Goal: Entertainment & Leisure: Consume media (video, audio)

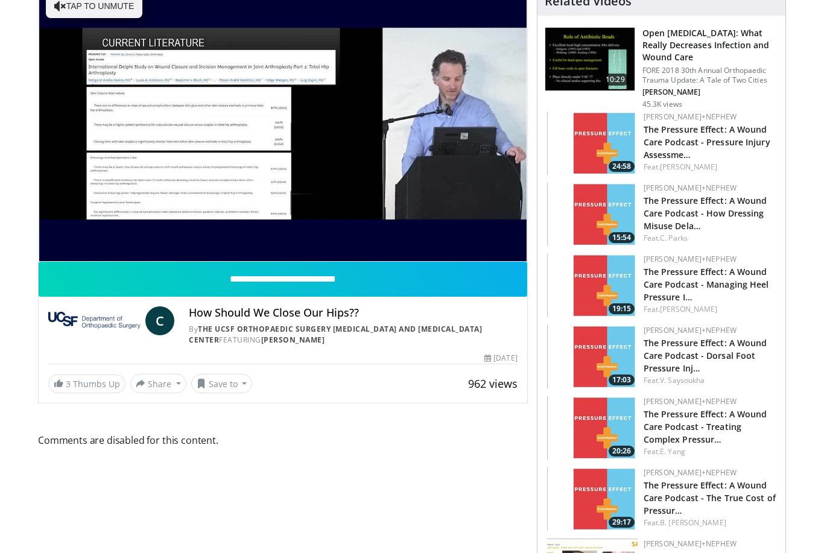
scroll to position [107, 0]
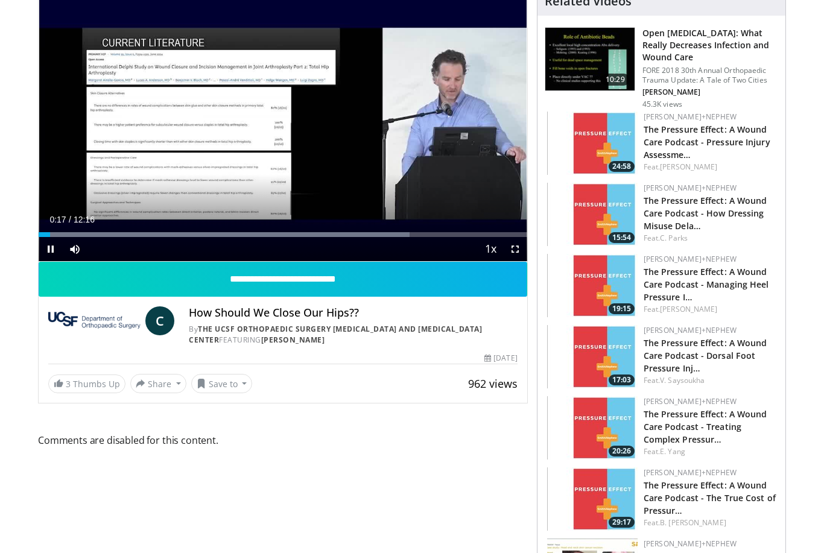
click at [107, 237] on div "Progress Bar" at bounding box center [224, 234] width 371 height 5
click at [193, 237] on div "Progress Bar" at bounding box center [232, 234] width 367 height 5
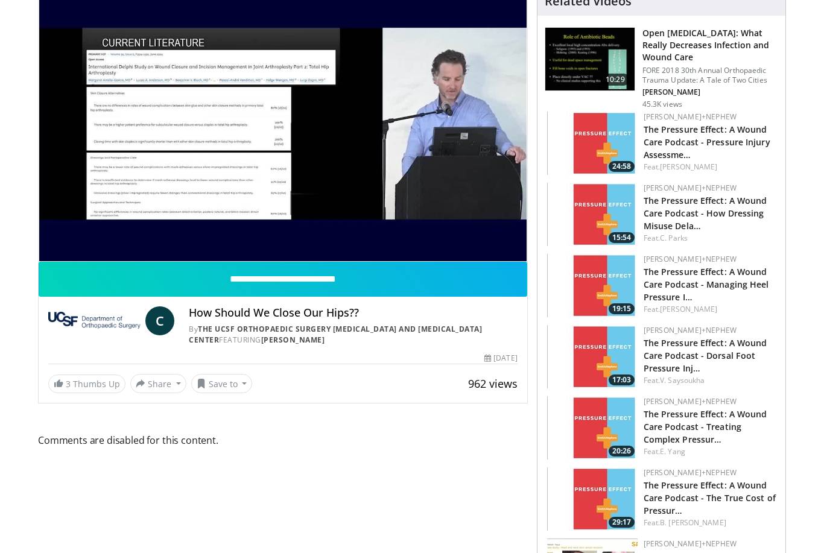
click at [516, 261] on span "Video Player" at bounding box center [515, 273] width 24 height 24
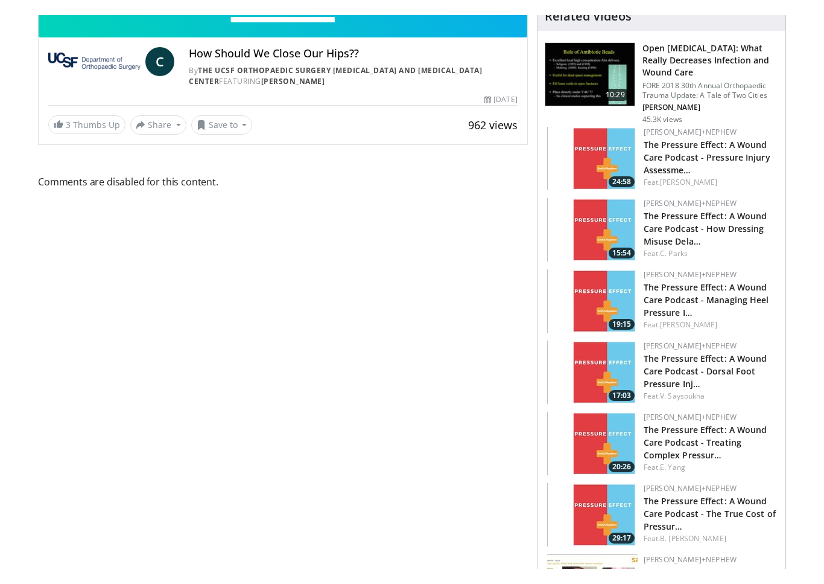
scroll to position [14, 0]
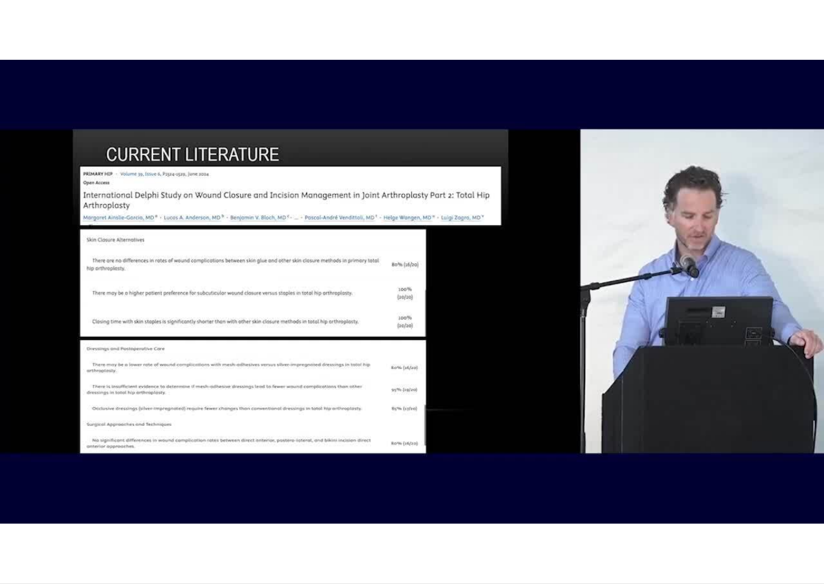
click at [515, 382] on div "10 seconds Tap to unmute" at bounding box center [412, 291] width 824 height 583
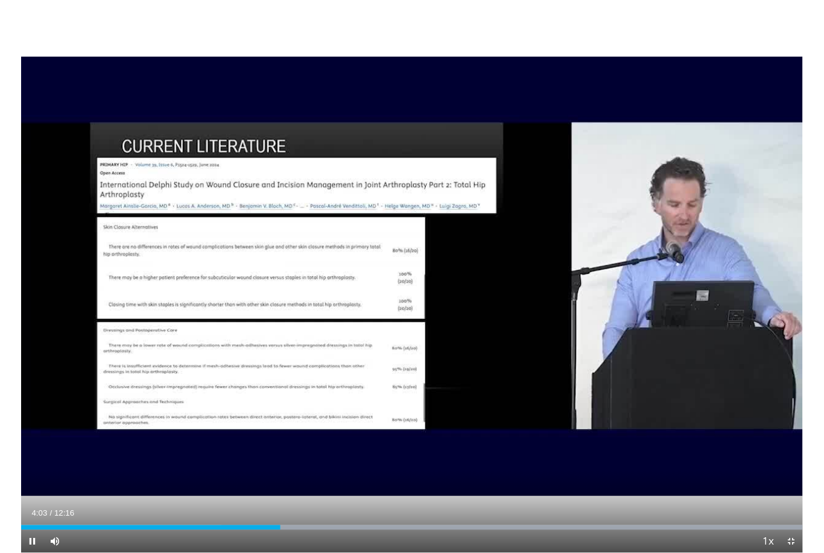
scroll to position [107, 0]
